Goal: Information Seeking & Learning: Find specific fact

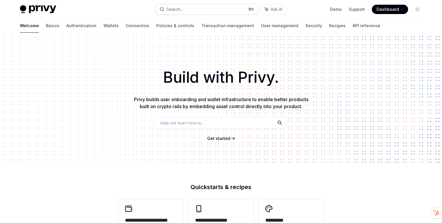
click at [199, 4] on button "Search... ⌘ K" at bounding box center [207, 9] width 102 height 11
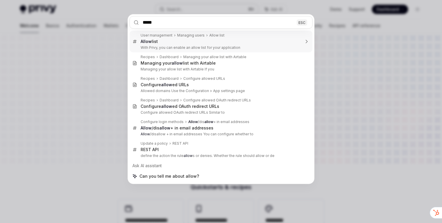
type input "*****"
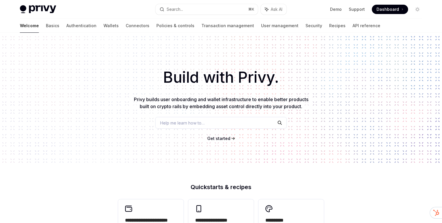
scroll to position [33, 0]
type textarea "*"
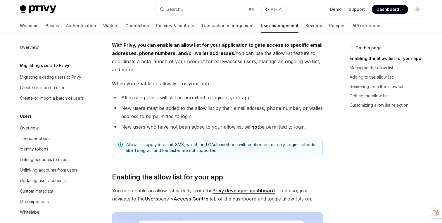
scroll to position [108, 0]
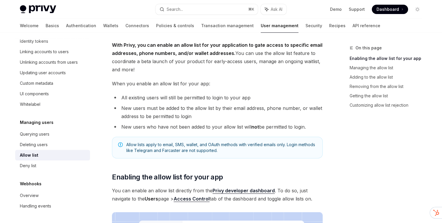
click at [222, 97] on li "All existing users will still be permitted to login to your app" at bounding box center [217, 98] width 211 height 8
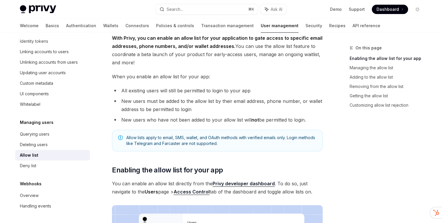
scroll to position [42, 0]
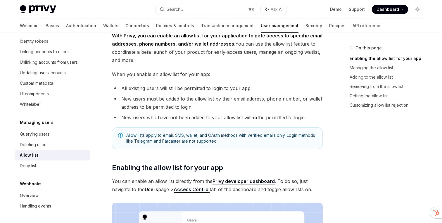
click at [197, 102] on li "New users must be added to the allow list by their email address, phone number,…" at bounding box center [217, 103] width 211 height 16
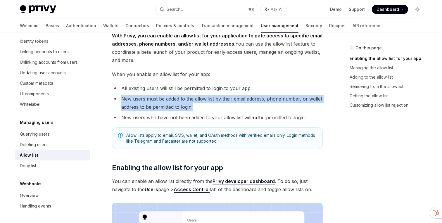
click at [197, 102] on li "New users must be added to the allow list by their email address, phone number,…" at bounding box center [217, 103] width 211 height 16
